Goal: Task Accomplishment & Management: Complete application form

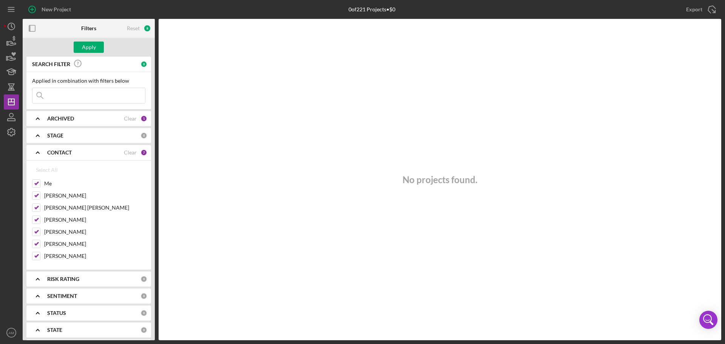
click at [72, 99] on input at bounding box center [88, 95] width 113 height 15
type input "resilient"
click at [86, 45] on div "Apply" at bounding box center [89, 47] width 14 height 11
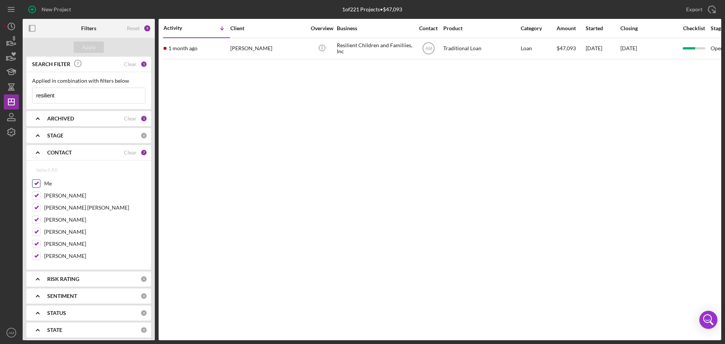
click at [36, 181] on input "Me" at bounding box center [36, 184] width 8 height 8
click at [41, 169] on div "Select All" at bounding box center [47, 169] width 22 height 15
click at [132, 153] on div "Clear" at bounding box center [130, 153] width 13 height 6
checkbox input "false"
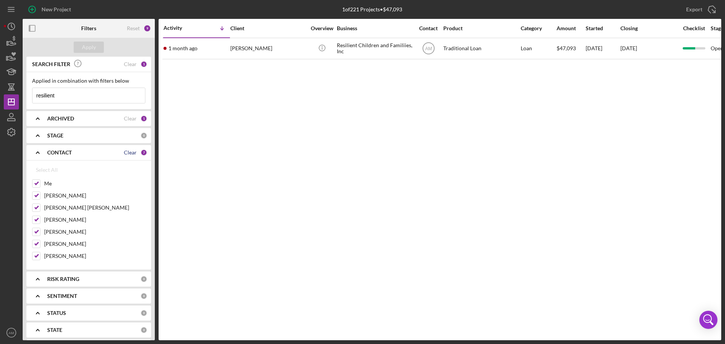
checkbox input "false"
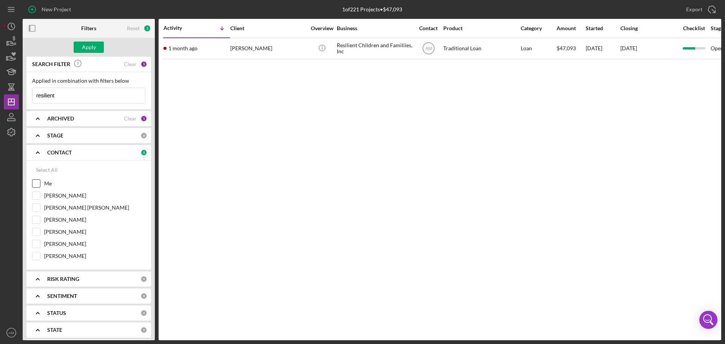
click at [37, 184] on input "Me" at bounding box center [36, 184] width 8 height 8
checkbox input "true"
click at [92, 43] on div "Apply" at bounding box center [89, 47] width 14 height 11
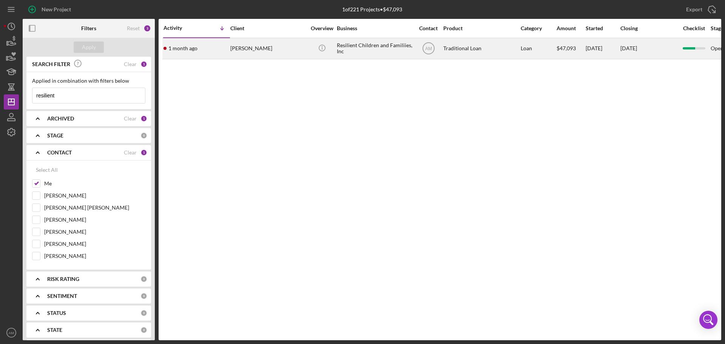
click at [384, 45] on div "Resilient Children and Familiies, Inc" at bounding box center [375, 49] width 76 height 20
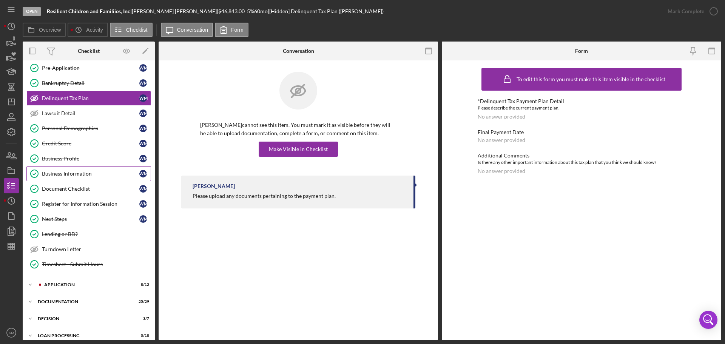
scroll to position [76, 0]
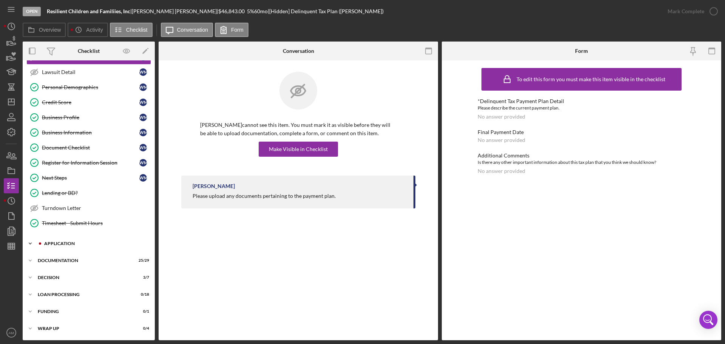
click at [62, 241] on div "Icon/Expander Application 8 / 12" at bounding box center [89, 243] width 132 height 15
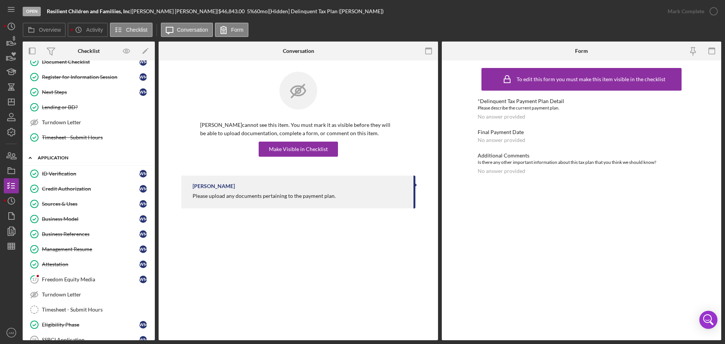
scroll to position [227, 0]
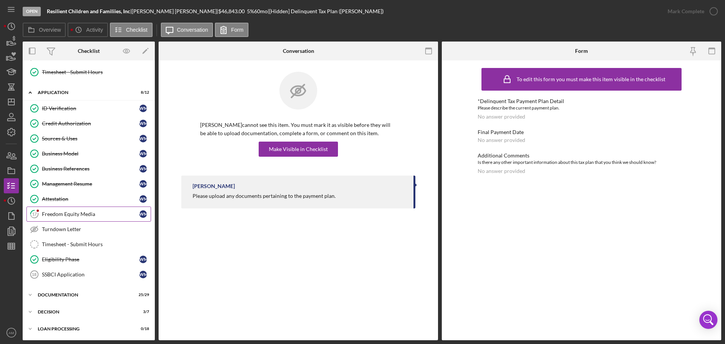
click at [72, 213] on div "Freedom Equity Media" at bounding box center [90, 214] width 97 height 6
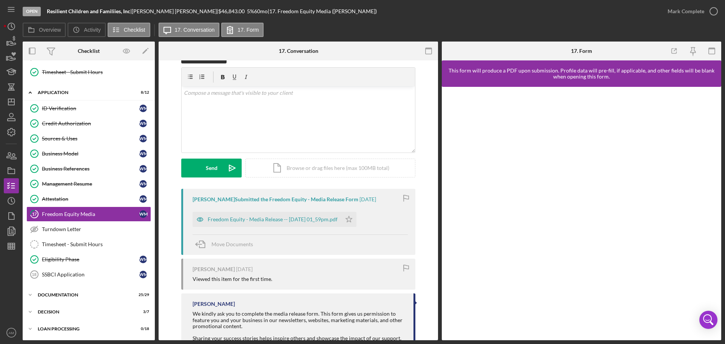
scroll to position [51, 0]
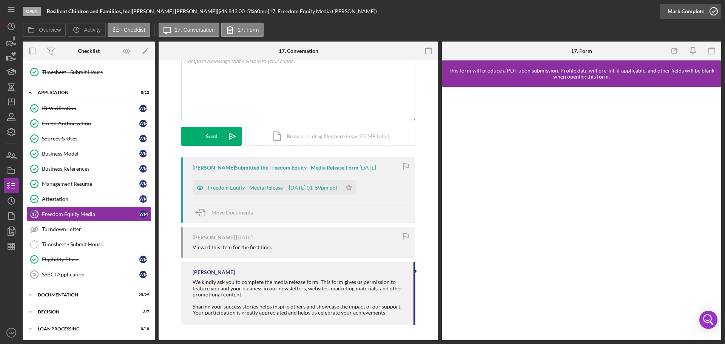
click at [691, 10] on div "Mark Complete" at bounding box center [686, 11] width 37 height 15
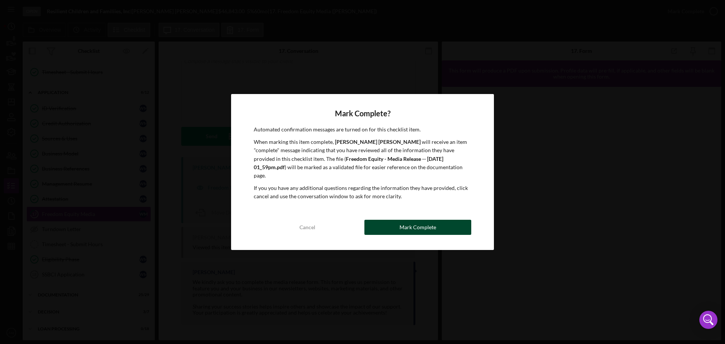
click at [424, 222] on div "Mark Complete" at bounding box center [418, 227] width 37 height 15
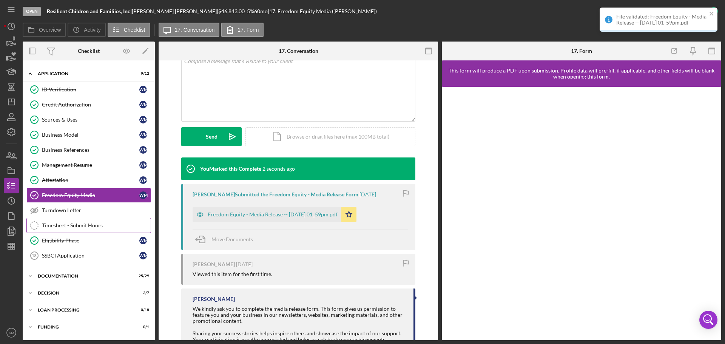
scroll to position [261, 0]
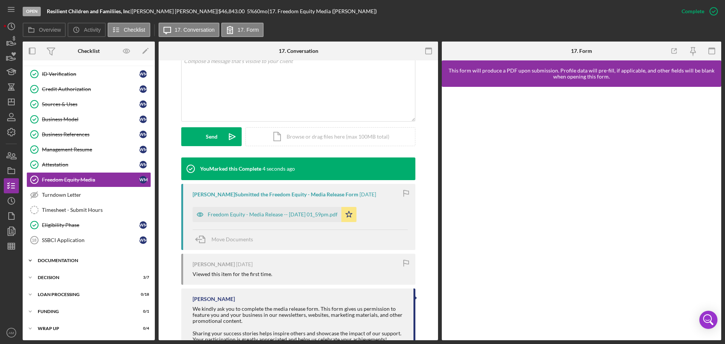
click at [65, 259] on div "Documentation" at bounding box center [92, 260] width 108 height 5
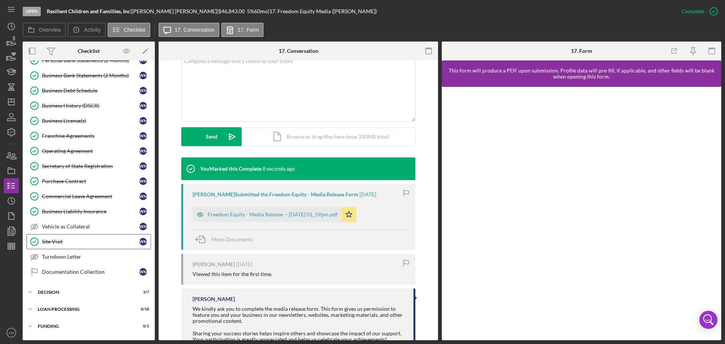
scroll to position [703, 0]
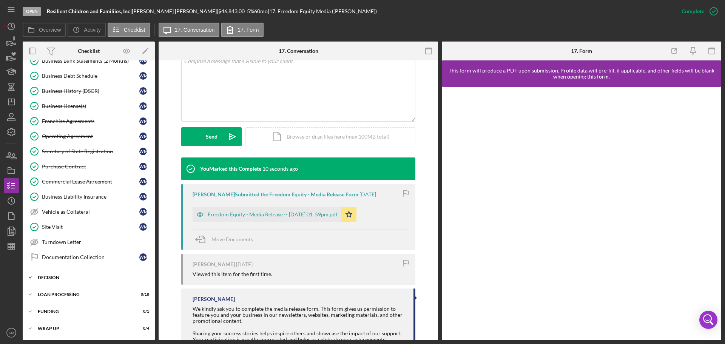
click at [56, 276] on div "Decision" at bounding box center [92, 277] width 108 height 5
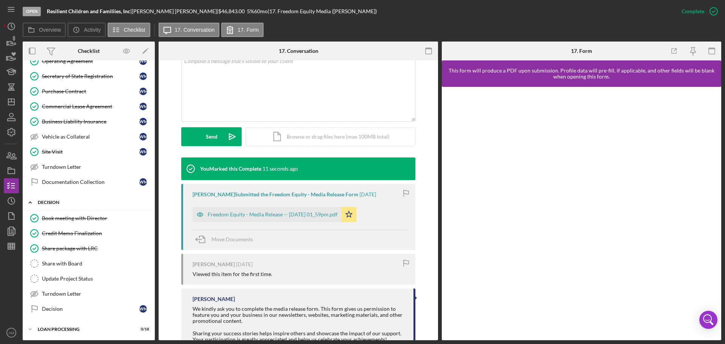
scroll to position [779, 0]
click at [67, 262] on div "Share with Board" at bounding box center [96, 263] width 109 height 6
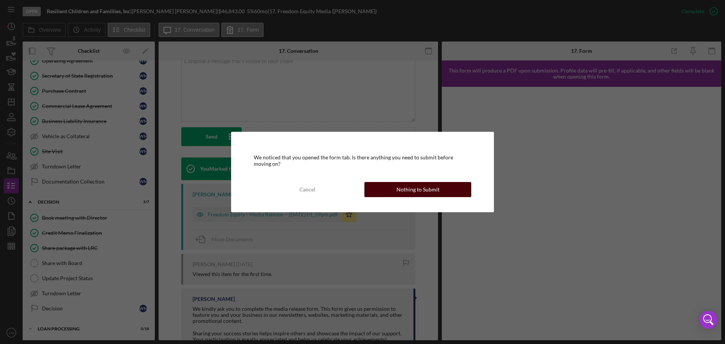
click at [405, 188] on div "Nothing to Submit" at bounding box center [417, 189] width 43 height 15
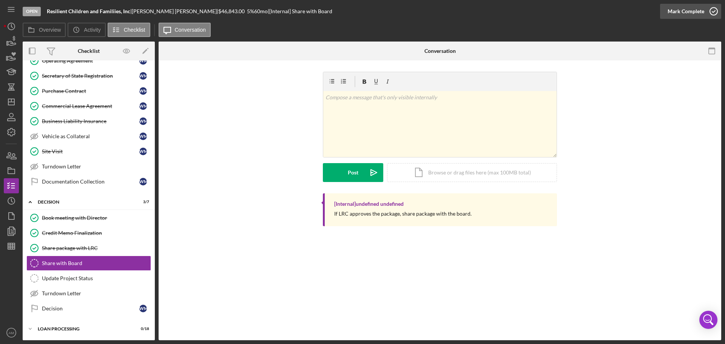
click at [684, 9] on div "Mark Complete" at bounding box center [686, 11] width 37 height 15
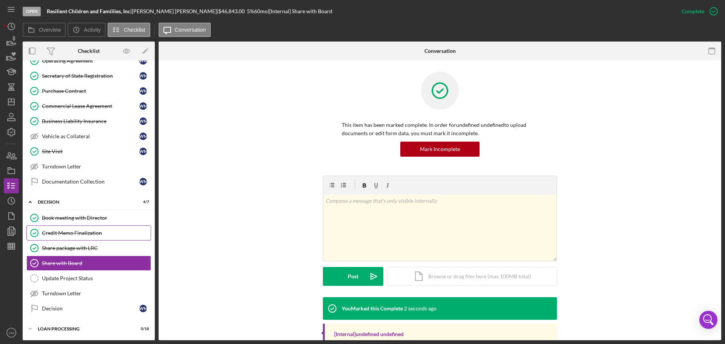
scroll to position [813, 0]
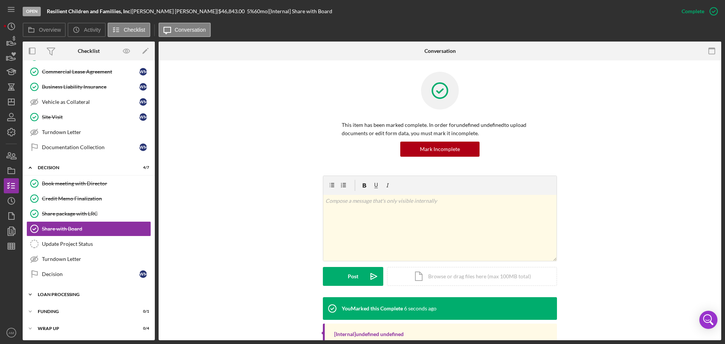
click at [71, 293] on div "Loan Processing" at bounding box center [92, 294] width 108 height 5
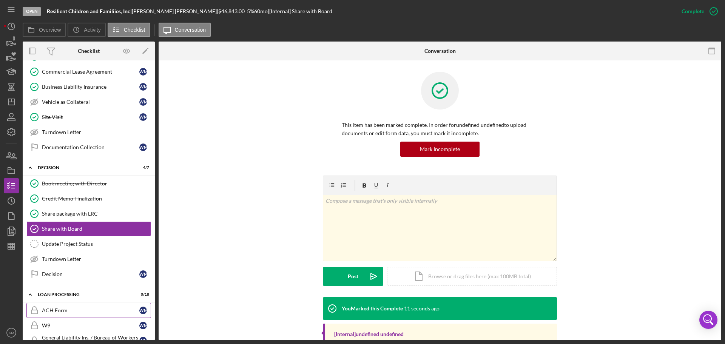
click at [57, 308] on div "ACH Form" at bounding box center [90, 310] width 97 height 6
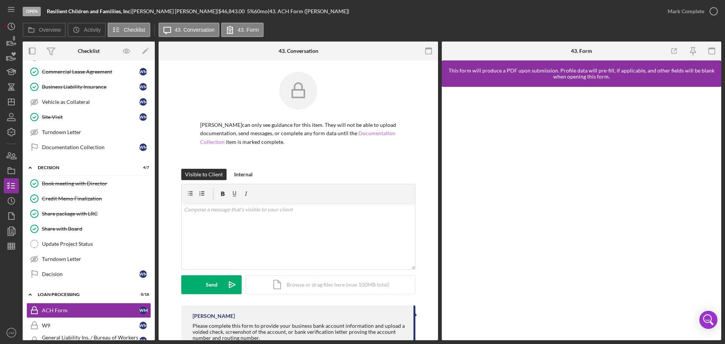
click at [372, 133] on link "Documentation Collection" at bounding box center [297, 137] width 195 height 15
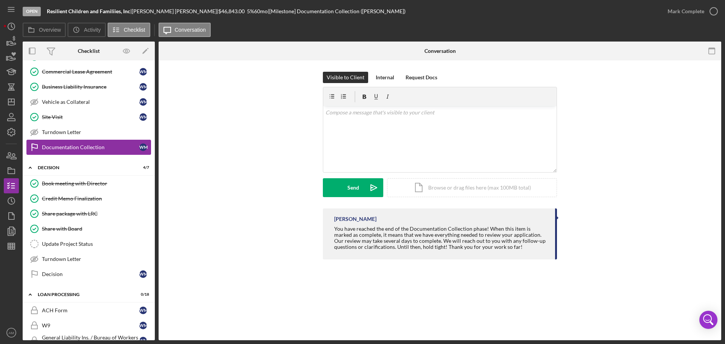
click at [76, 145] on div "Documentation Collection" at bounding box center [90, 147] width 97 height 6
click at [688, 9] on div "Mark Complete" at bounding box center [686, 11] width 37 height 15
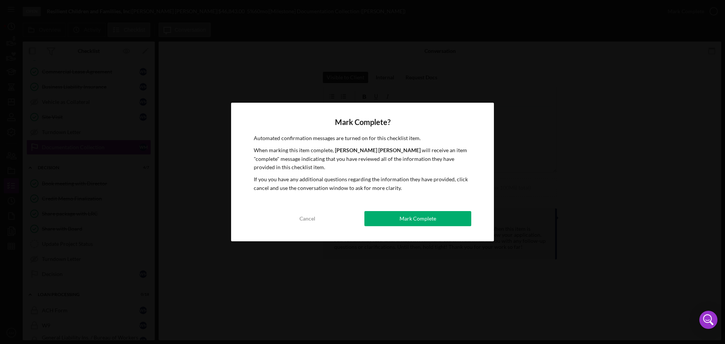
click at [427, 220] on div "Mark Complete" at bounding box center [418, 218] width 37 height 15
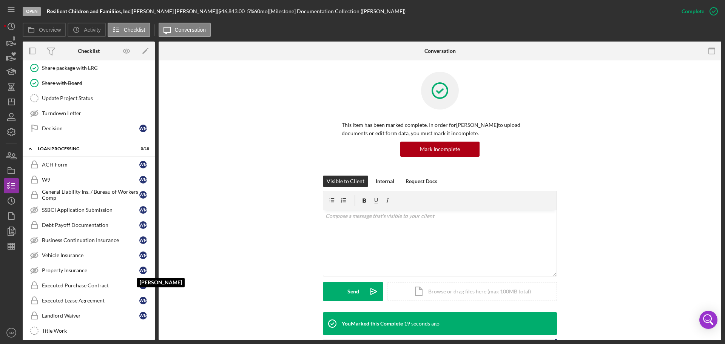
scroll to position [976, 0]
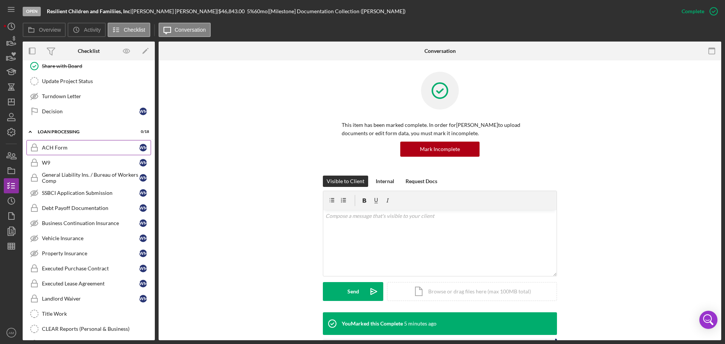
click at [64, 145] on div "ACH Form" at bounding box center [90, 148] width 97 height 6
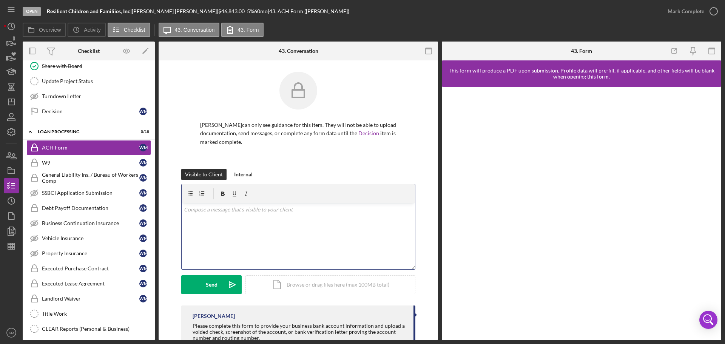
click at [206, 219] on div "v Color teal Color pink Remove color Add row above Add row below Add column bef…" at bounding box center [298, 236] width 233 height 66
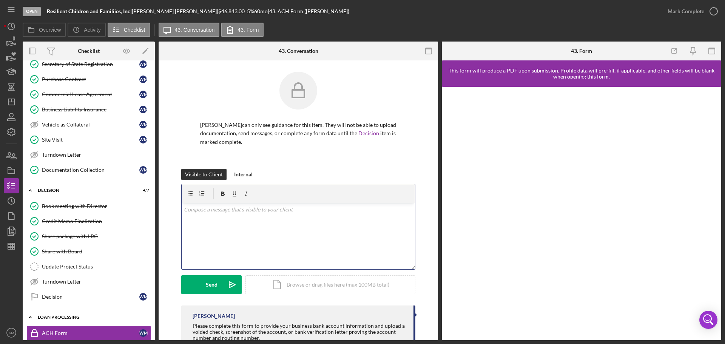
scroll to position [787, 0]
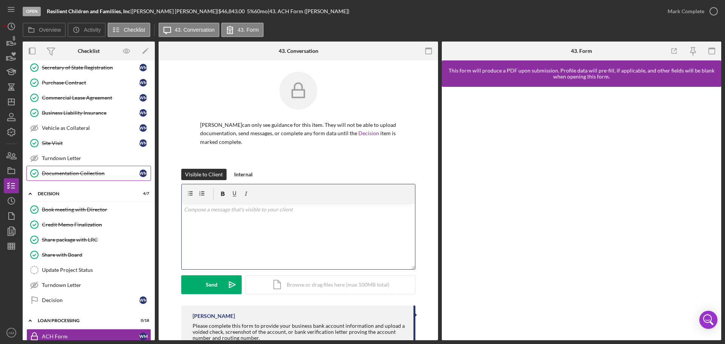
click at [68, 172] on div "Documentation Collection" at bounding box center [90, 173] width 97 height 6
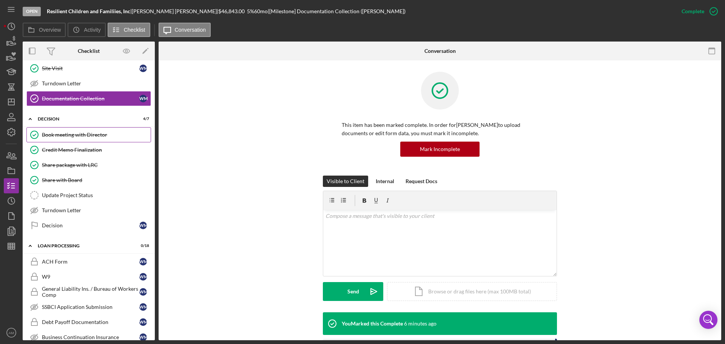
scroll to position [862, 0]
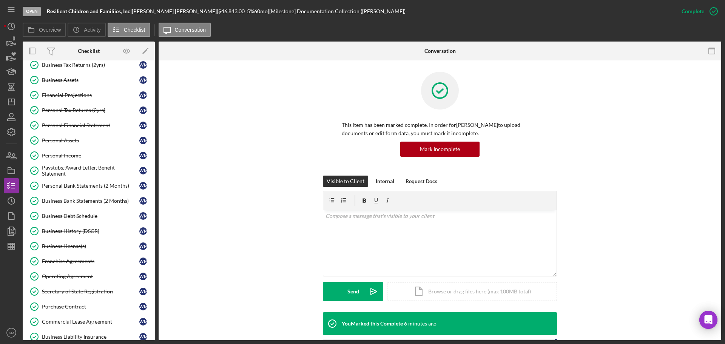
scroll to position [287, 0]
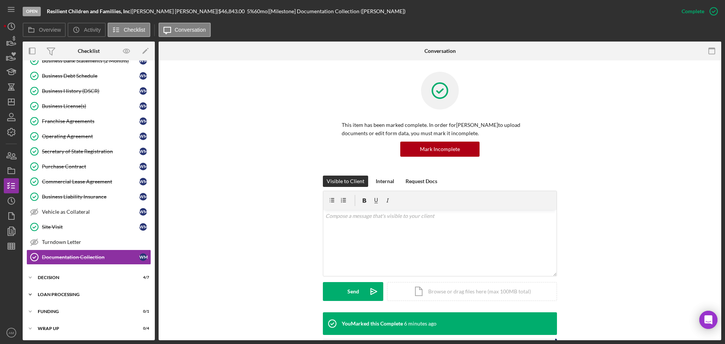
click at [63, 296] on div "Loan Processing" at bounding box center [92, 294] width 108 height 5
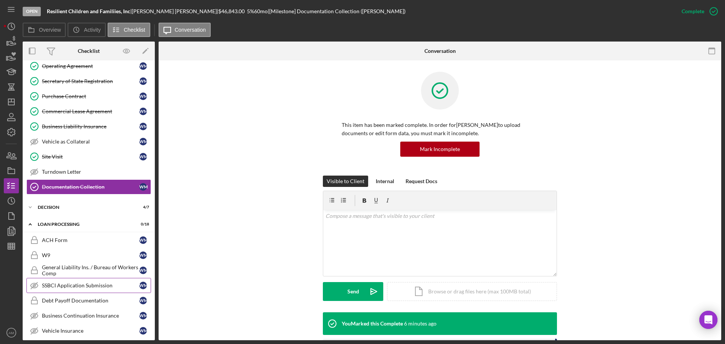
scroll to position [362, 0]
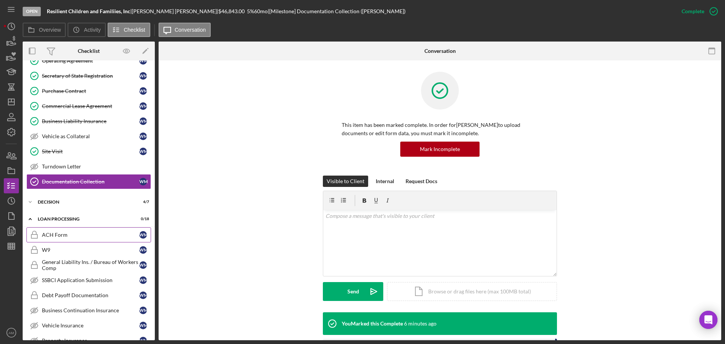
click at [63, 234] on div "ACH Form" at bounding box center [90, 235] width 97 height 6
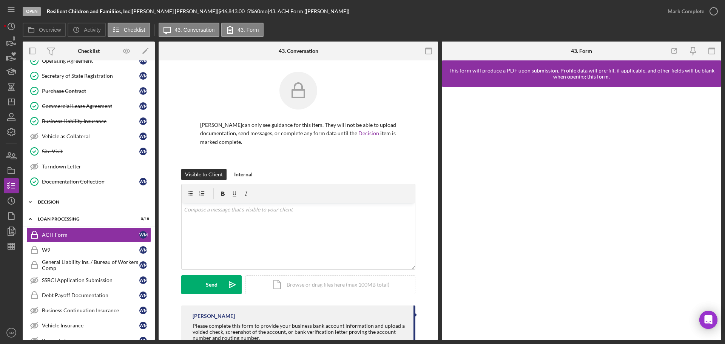
click at [53, 203] on div "Decision" at bounding box center [92, 202] width 108 height 5
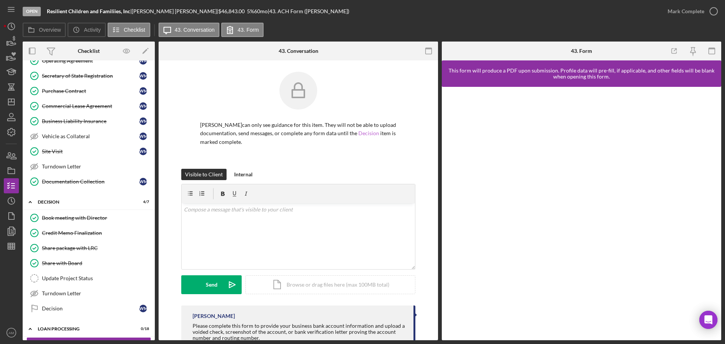
click at [366, 133] on link "Decision" at bounding box center [368, 133] width 21 height 6
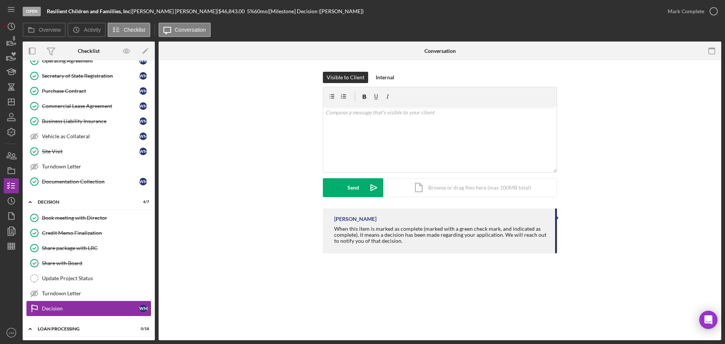
click at [87, 309] on div "Decision" at bounding box center [90, 308] width 97 height 6
click at [680, 12] on div "Mark Complete" at bounding box center [686, 11] width 37 height 15
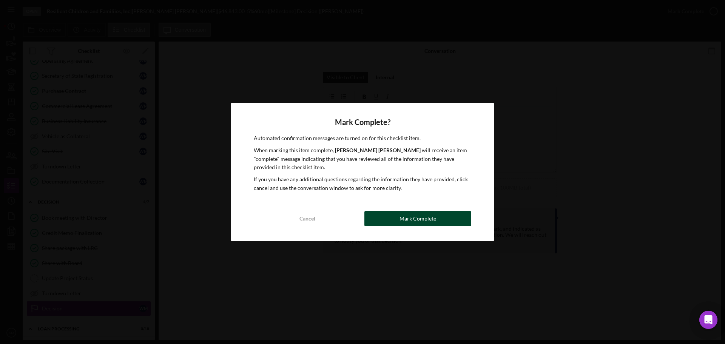
click at [413, 219] on div "Mark Complete" at bounding box center [418, 218] width 37 height 15
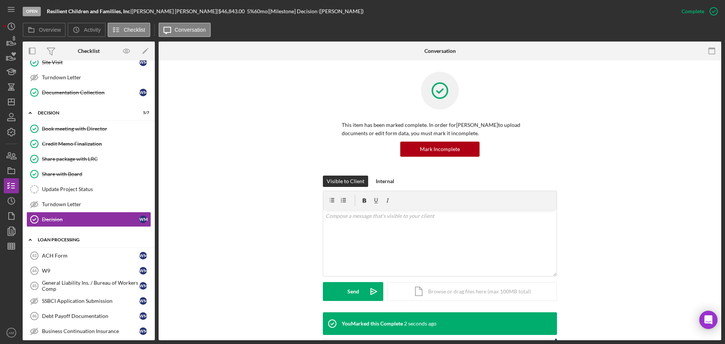
scroll to position [476, 0]
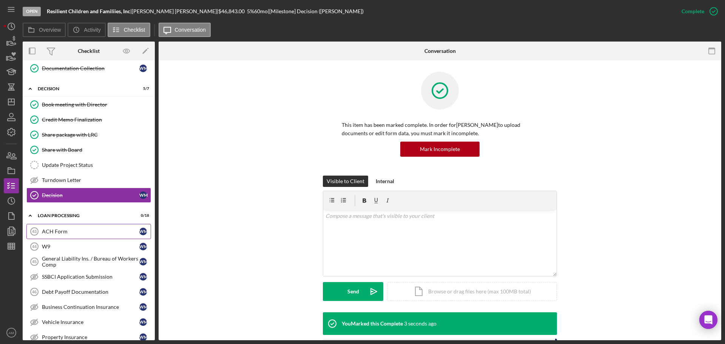
click at [73, 230] on div "ACH Form" at bounding box center [90, 231] width 97 height 6
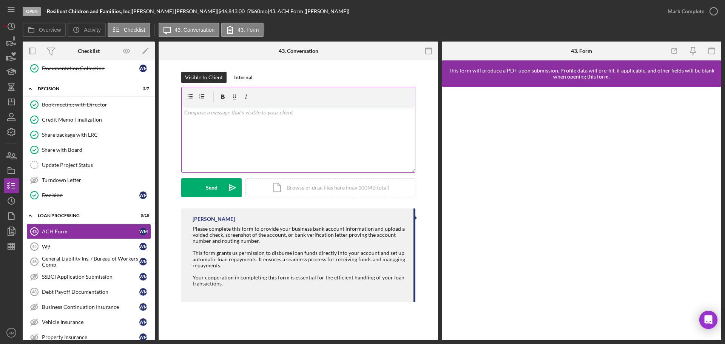
click at [235, 123] on div "v Color teal Color pink Remove color Add row above Add row below Add column bef…" at bounding box center [298, 139] width 233 height 66
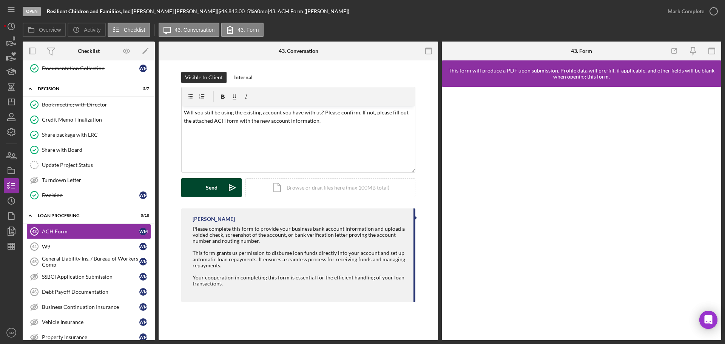
click at [211, 187] on div "Send" at bounding box center [212, 187] width 12 height 19
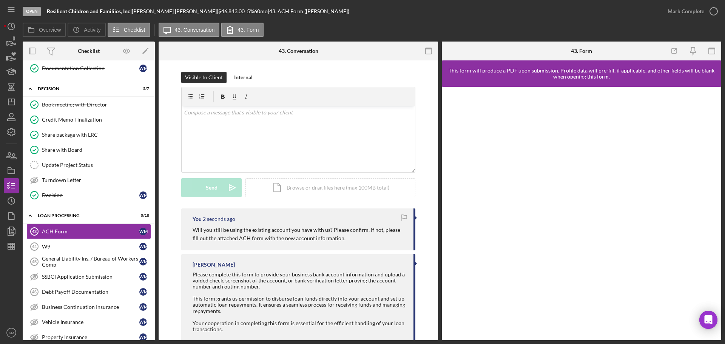
scroll to position [23, 0]
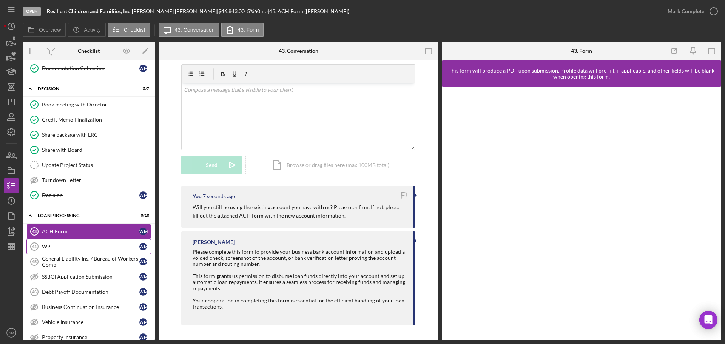
click at [60, 245] on div "W9" at bounding box center [90, 247] width 97 height 6
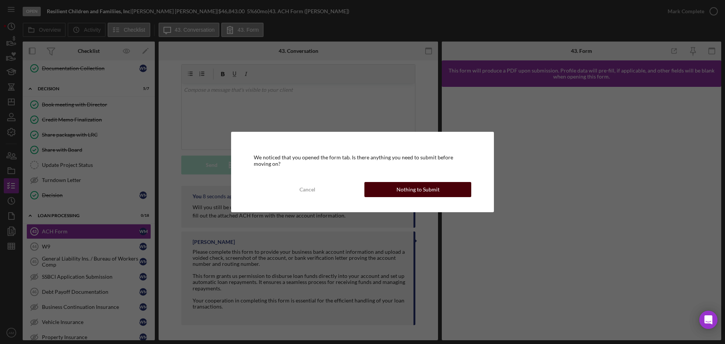
click at [421, 189] on div "Nothing to Submit" at bounding box center [417, 189] width 43 height 15
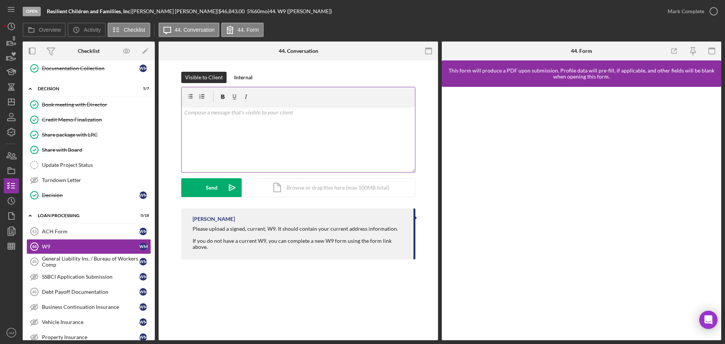
click at [207, 127] on div "v Color teal Color pink Remove color Add row above Add row below Add column bef…" at bounding box center [298, 139] width 233 height 66
click at [213, 188] on div "Send" at bounding box center [212, 187] width 12 height 19
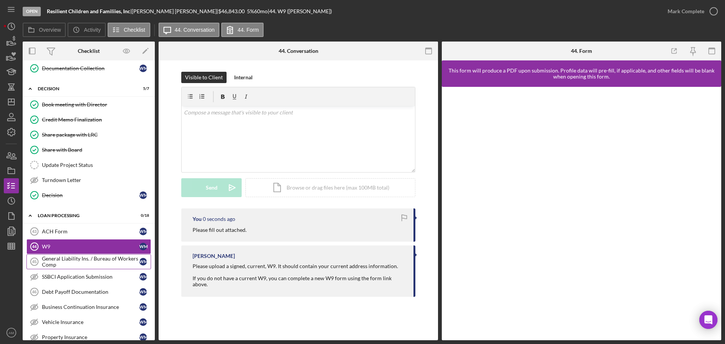
click at [75, 262] on div "General Liability Ins. / Bureau of Workers Comp" at bounding box center [90, 262] width 97 height 12
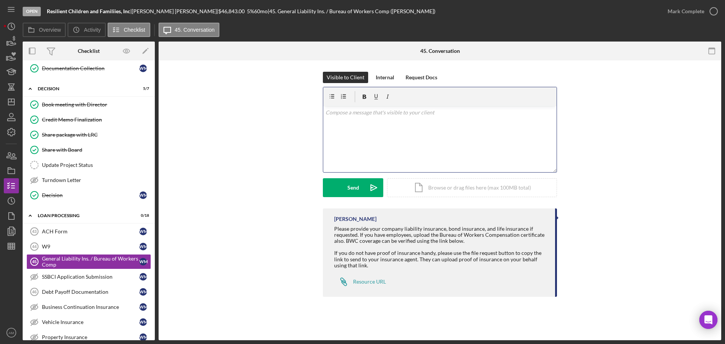
click at [343, 120] on div "v Color teal Color pink Remove color Add row above Add row below Add column bef…" at bounding box center [439, 139] width 233 height 66
click at [361, 187] on button "Send Icon/icon-invite-send" at bounding box center [353, 187] width 60 height 19
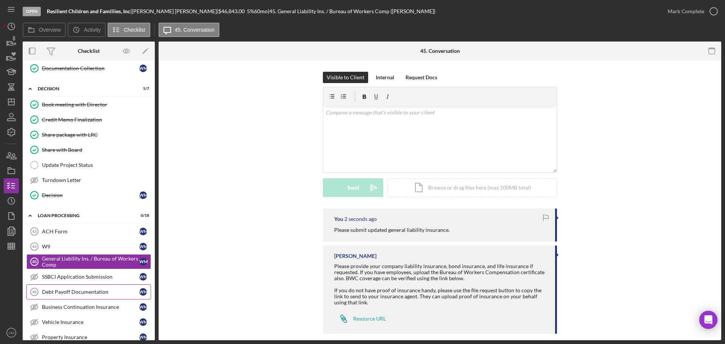
click at [86, 295] on div "Debt Payoff Documentation" at bounding box center [90, 292] width 97 height 6
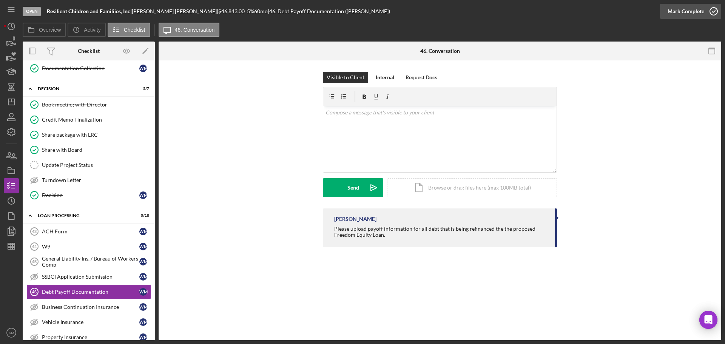
click at [682, 10] on div "Mark Complete" at bounding box center [686, 11] width 37 height 15
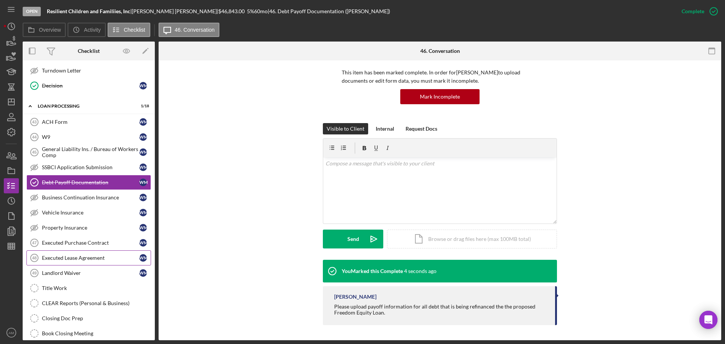
scroll to position [589, 0]
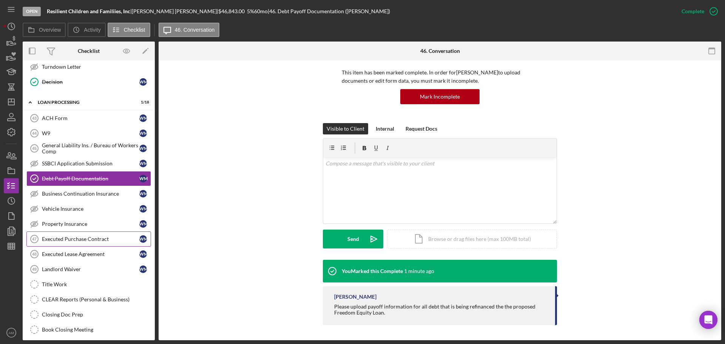
click at [78, 238] on div "Executed Purchase Contract" at bounding box center [90, 239] width 97 height 6
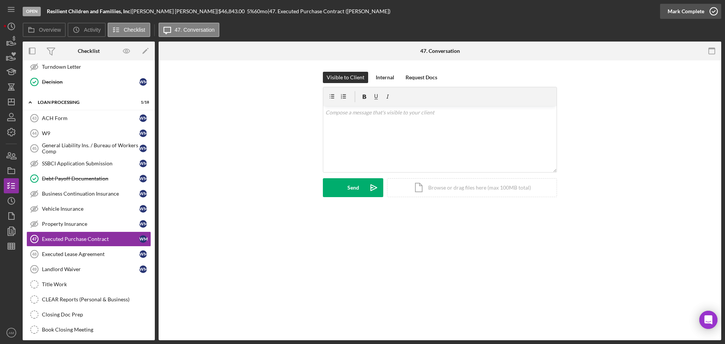
click at [688, 10] on div "Mark Complete" at bounding box center [686, 11] width 37 height 15
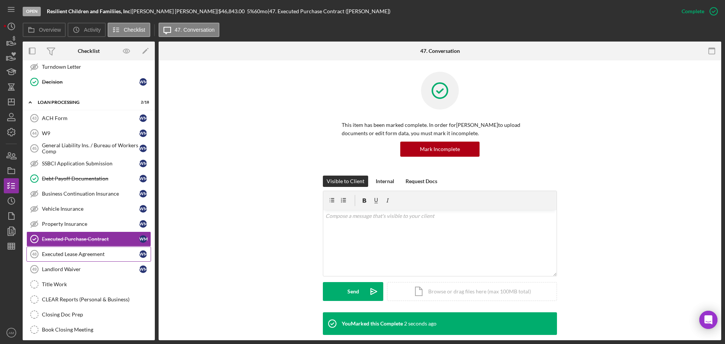
click at [79, 255] on div "Executed Lease Agreement" at bounding box center [90, 254] width 97 height 6
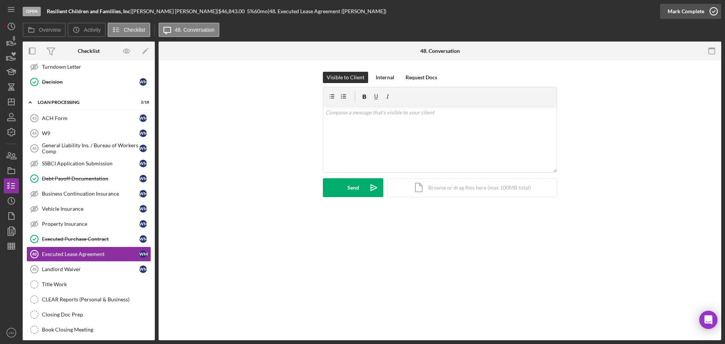
click at [685, 9] on div "Mark Complete" at bounding box center [686, 11] width 37 height 15
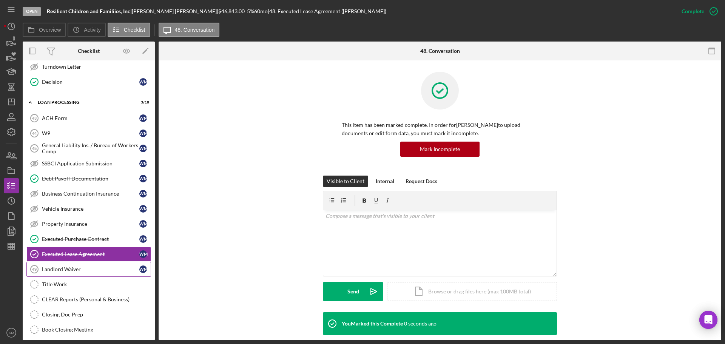
click at [75, 266] on div "Landlord Waiver" at bounding box center [90, 269] width 97 height 6
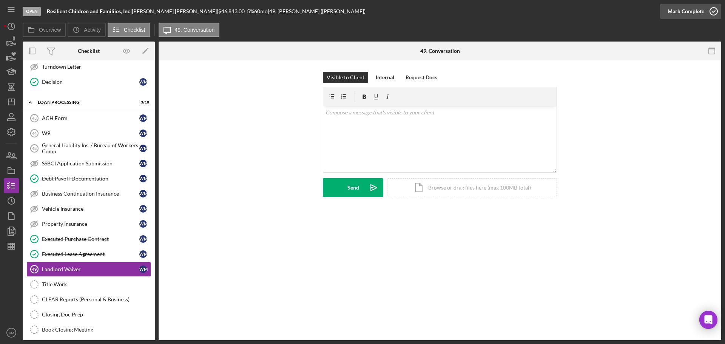
click at [687, 9] on div "Mark Complete" at bounding box center [686, 11] width 37 height 15
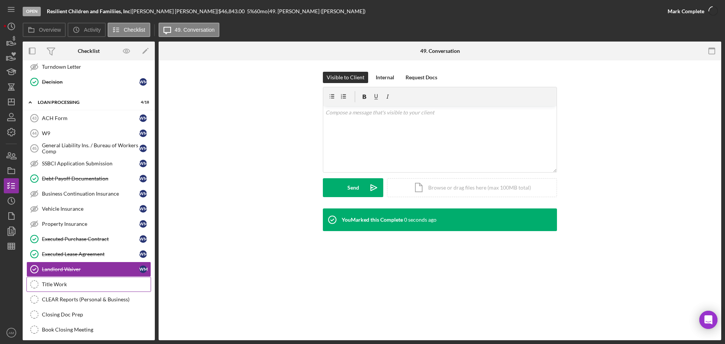
click at [73, 284] on div "Title Work" at bounding box center [96, 284] width 109 height 6
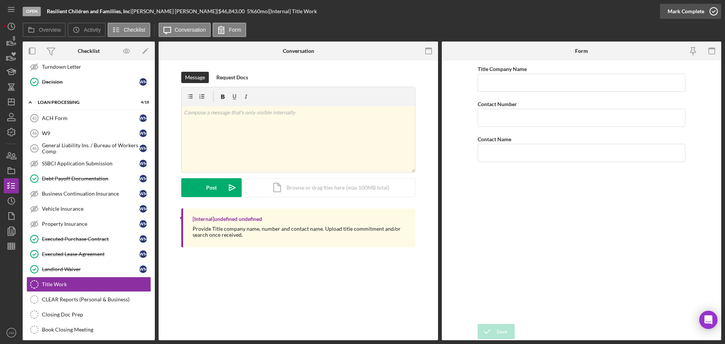
click at [685, 10] on div "Mark Complete" at bounding box center [686, 11] width 37 height 15
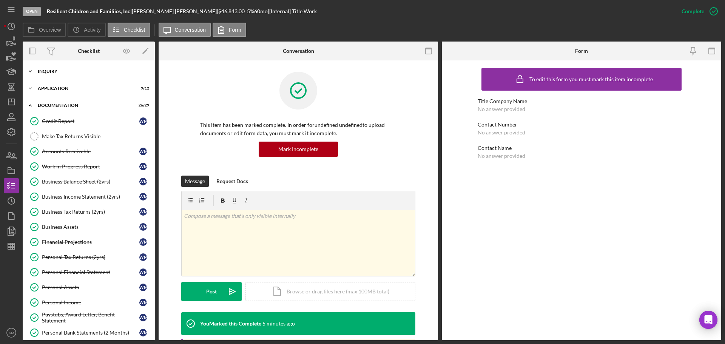
click at [54, 69] on div "Inquiry" at bounding box center [92, 71] width 108 height 5
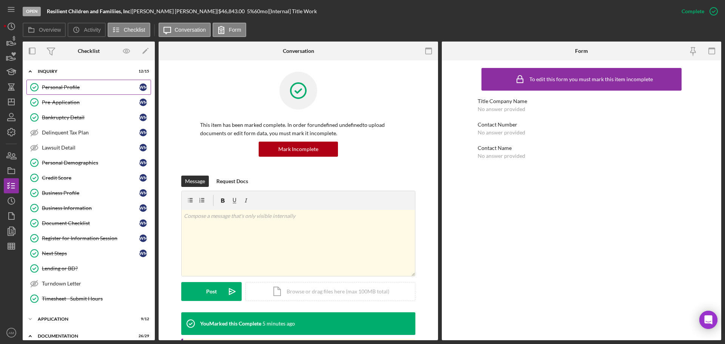
click at [73, 88] on div "Personal Profile" at bounding box center [90, 87] width 97 height 6
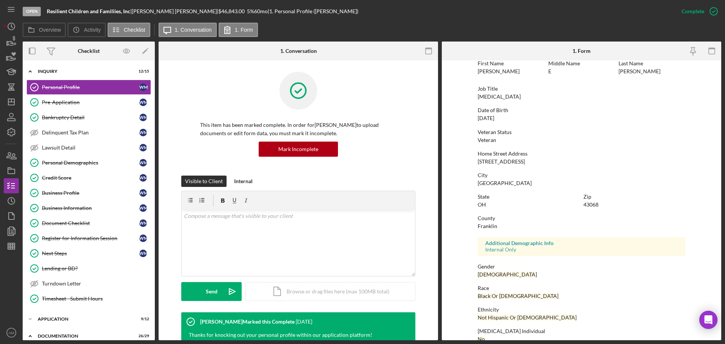
scroll to position [72, 0]
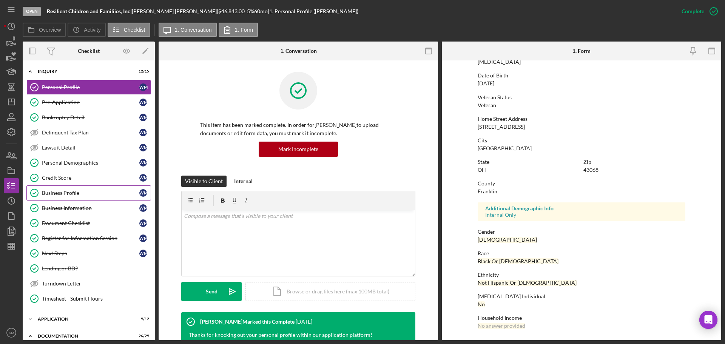
click at [62, 193] on div "Business Profile" at bounding box center [90, 193] width 97 height 6
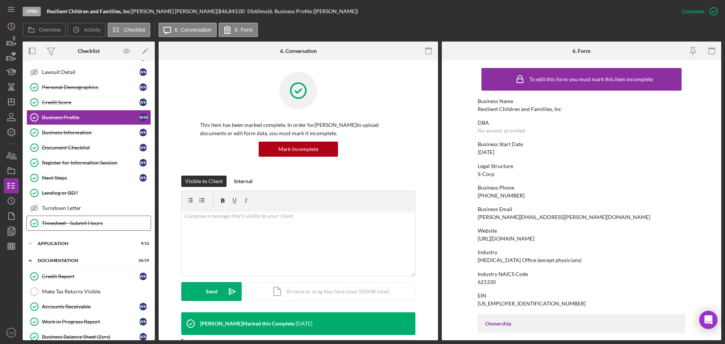
scroll to position [113, 0]
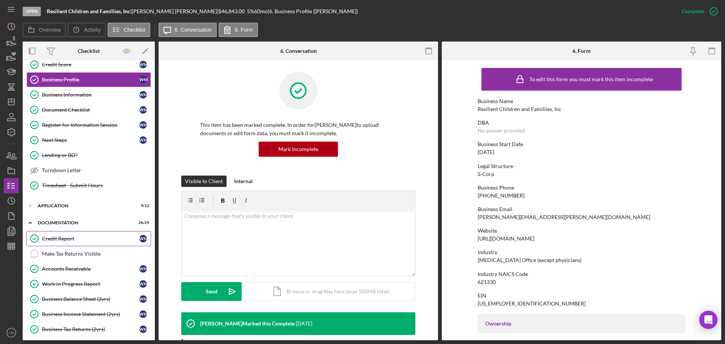
click at [60, 239] on div "Credit Report" at bounding box center [90, 239] width 97 height 6
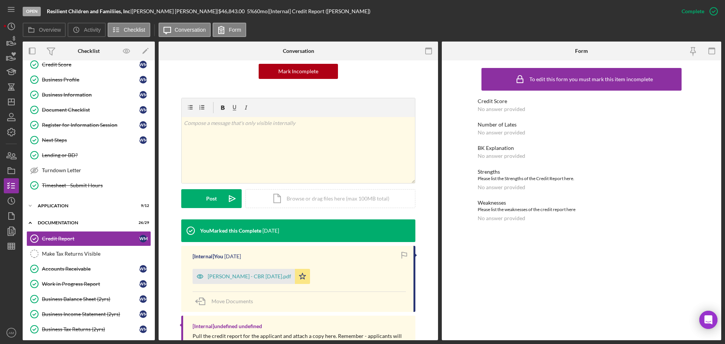
scroll to position [107, 0]
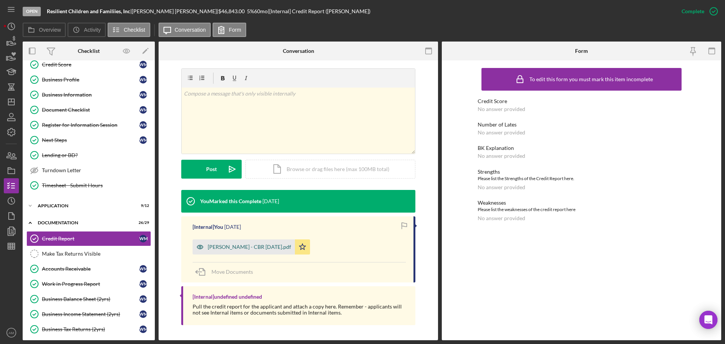
click at [249, 249] on div "Wayne Mason - CBR 8-21-2025.pdf" at bounding box center [249, 247] width 83 height 6
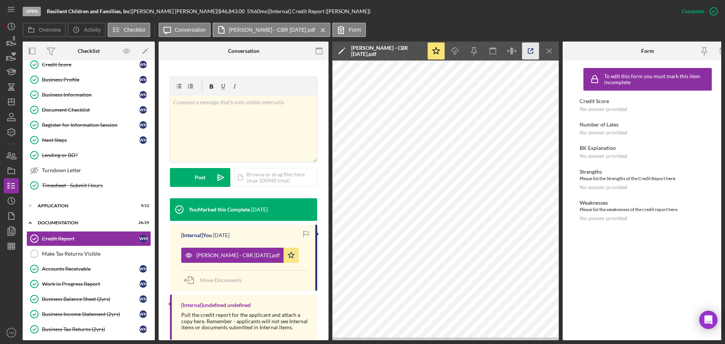
click at [531, 48] on icon "button" at bounding box center [530, 51] width 17 height 17
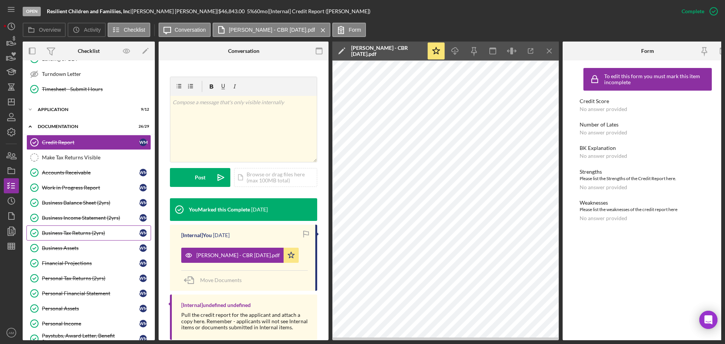
scroll to position [264, 0]
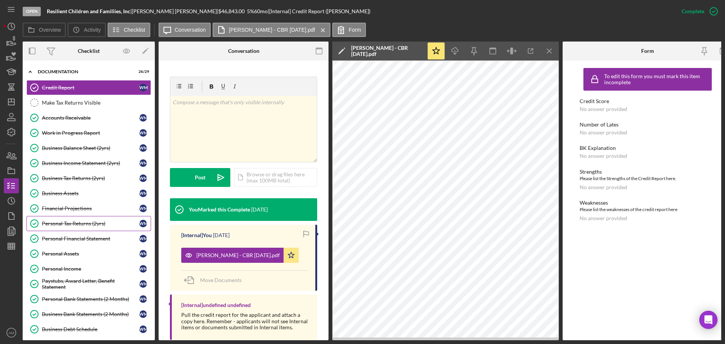
click at [83, 222] on div "Personal Tax Returns (2yrs)" at bounding box center [90, 224] width 97 height 6
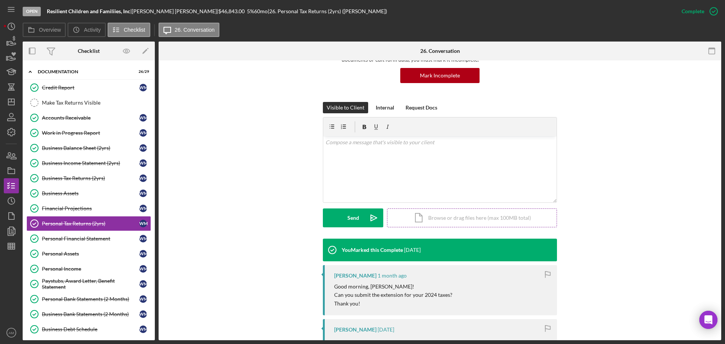
scroll to position [189, 0]
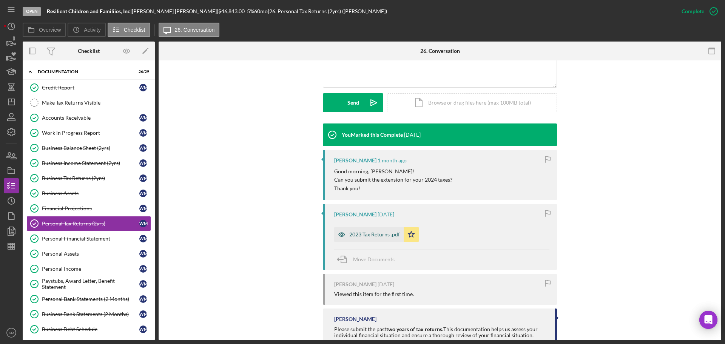
click at [369, 235] on div "2023 Tax Returns .pdf" at bounding box center [374, 234] width 51 height 6
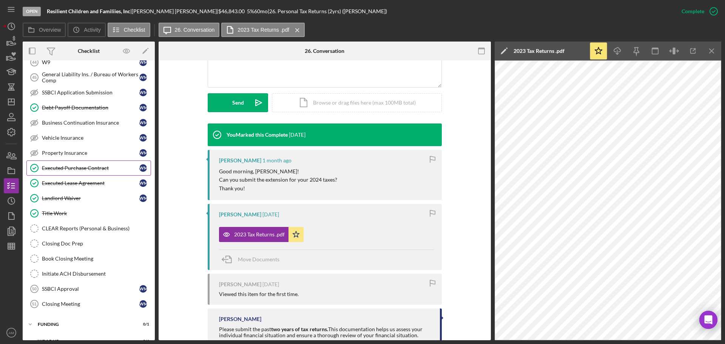
scroll to position [904, 0]
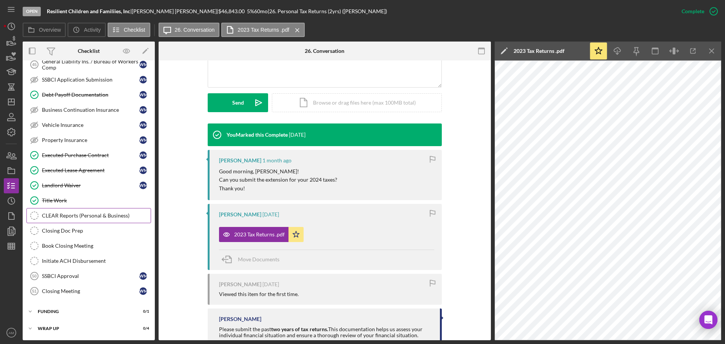
click at [88, 214] on div "CLEAR Reports (Personal & Business)" at bounding box center [96, 216] width 109 height 6
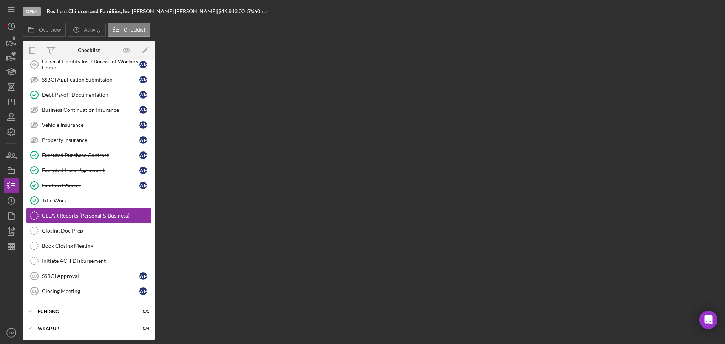
scroll to position [904, 0]
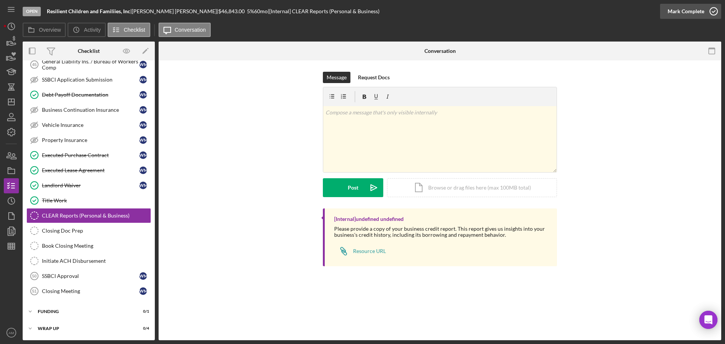
click at [684, 10] on div "Mark Complete" at bounding box center [686, 11] width 37 height 15
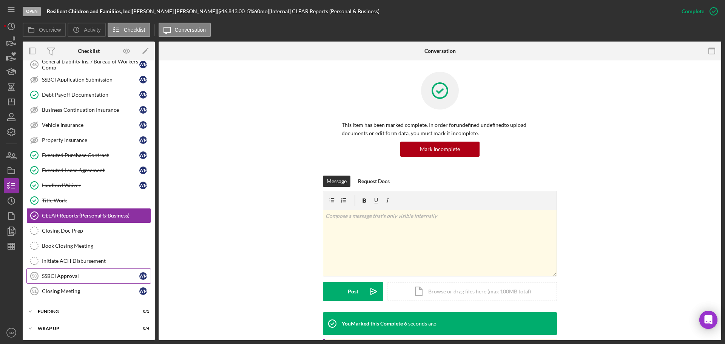
click at [94, 279] on div "SSBCI Approval" at bounding box center [90, 276] width 97 height 6
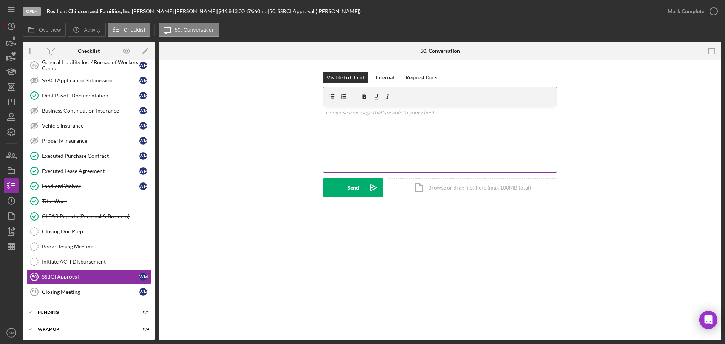
scroll to position [904, 0]
click at [685, 9] on div "Mark Complete" at bounding box center [686, 11] width 37 height 15
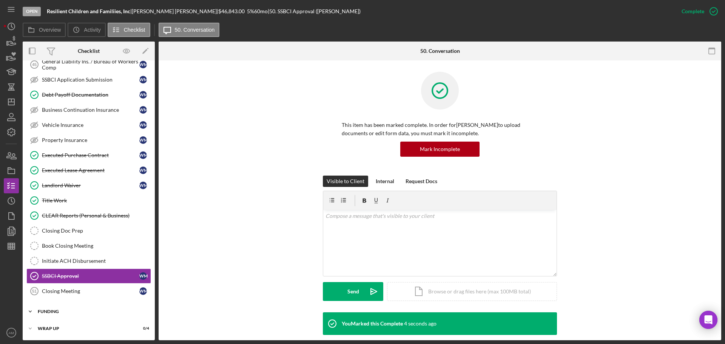
click at [54, 314] on div "Icon/Expander Funding 0 / 1" at bounding box center [89, 311] width 132 height 15
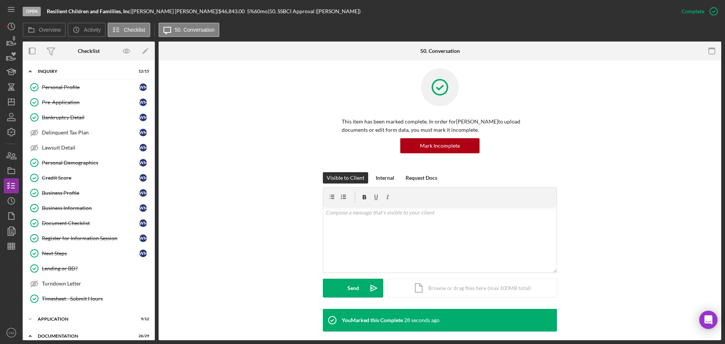
scroll to position [0, 0]
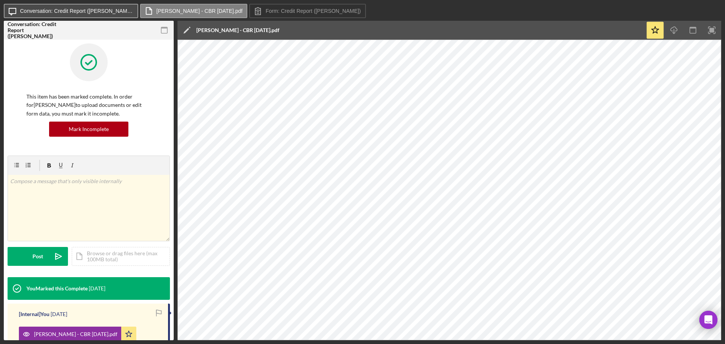
click at [45, 11] on label "Conversation: Credit Report (Wayne M.)" at bounding box center [76, 11] width 113 height 6
